Goal: Navigation & Orientation: Find specific page/section

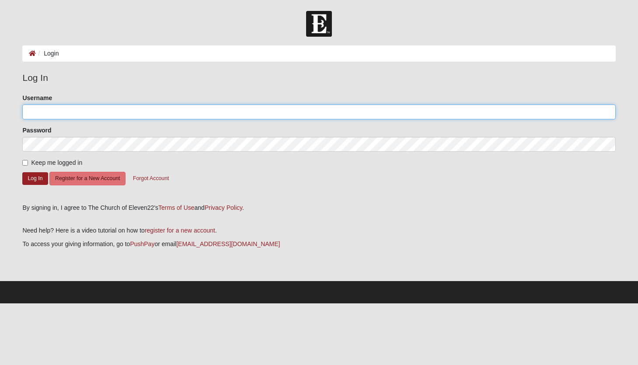
type input "[EMAIL_ADDRESS][DOMAIN_NAME]"
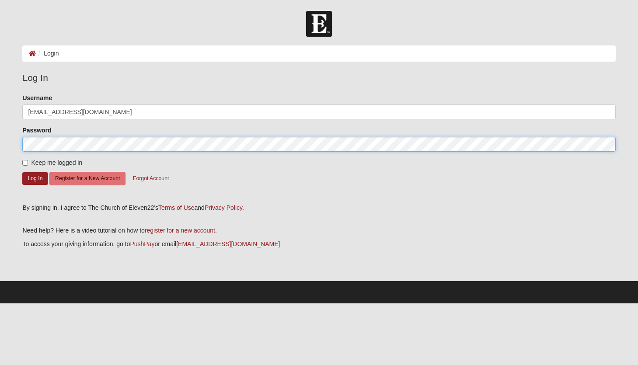
click at [35, 178] on button "Log In" at bounding box center [34, 178] width 25 height 13
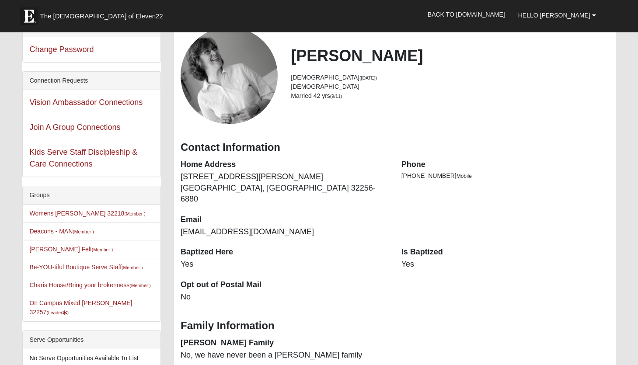
scroll to position [59, 0]
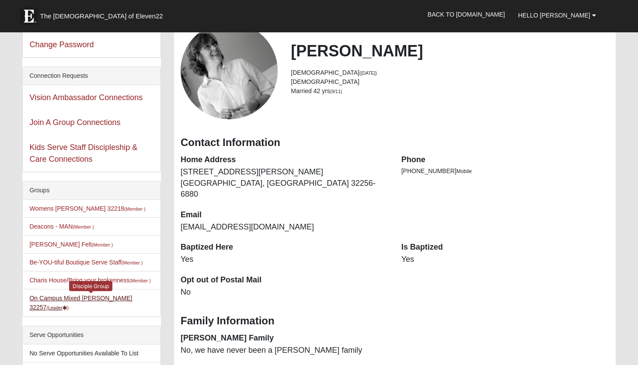
click at [77, 297] on link "On Campus Mixed [PERSON_NAME] 32257 (Leader )" at bounding box center [80, 303] width 103 height 16
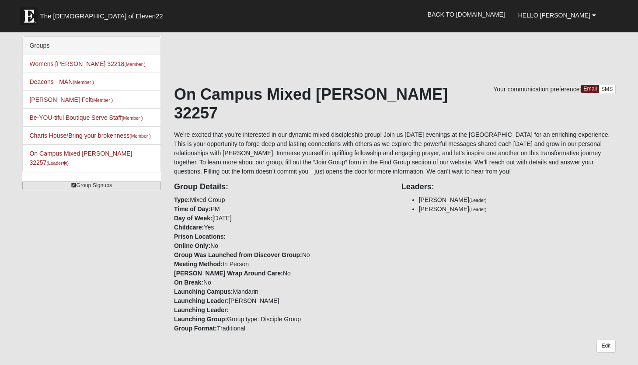
click at [109, 182] on link "Group Signups" at bounding box center [91, 185] width 139 height 9
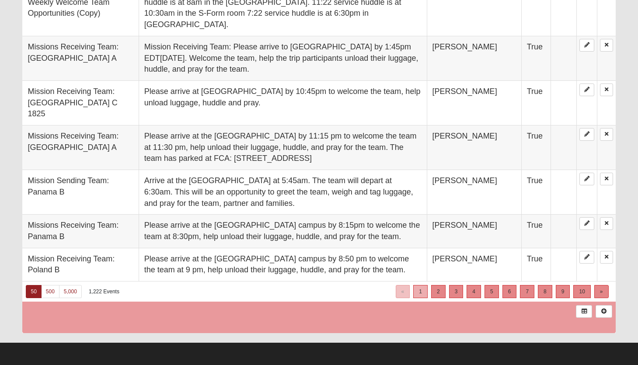
scroll to position [2298, 0]
click at [50, 292] on link "500" at bounding box center [50, 291] width 18 height 13
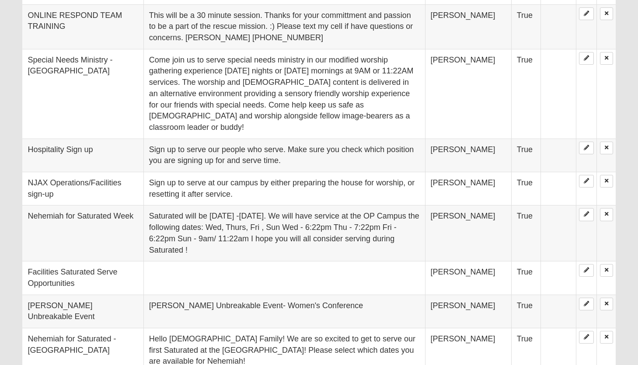
scroll to position [3587, 0]
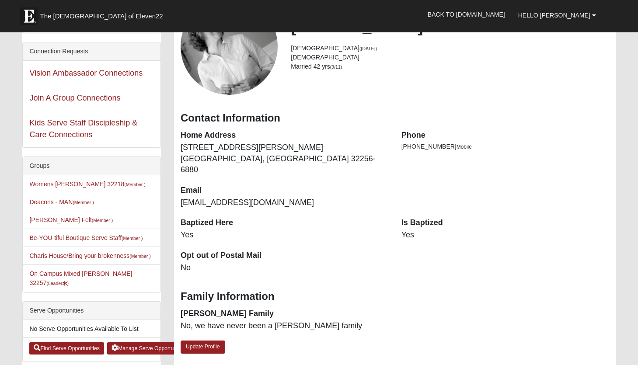
scroll to position [92, 0]
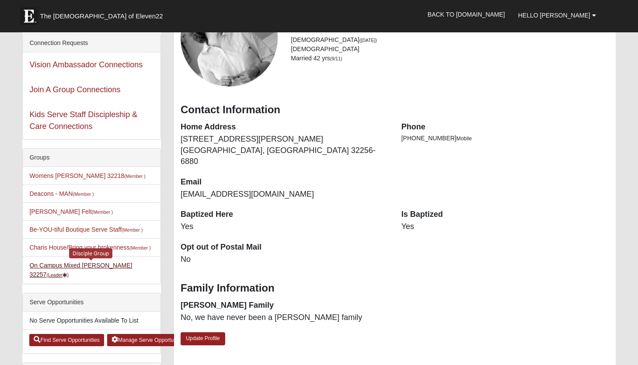
click at [74, 265] on link "On Campus Mixed [PERSON_NAME] 32257 (Leader )" at bounding box center [80, 270] width 103 height 16
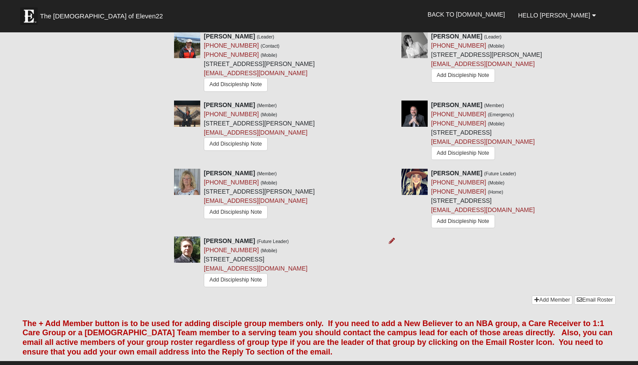
scroll to position [511, 0]
